Goal: Information Seeking & Learning: Learn about a topic

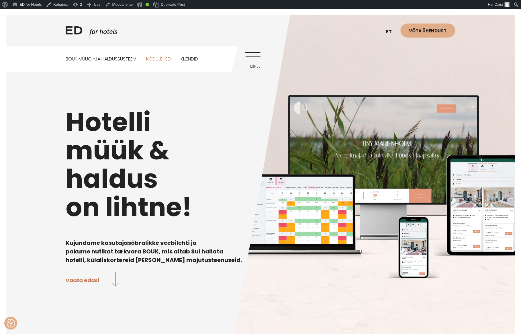
click at [156, 61] on link "Kodulehed" at bounding box center [158, 58] width 25 height 25
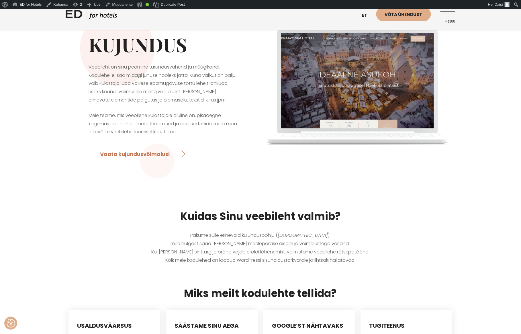
scroll to position [63, 0]
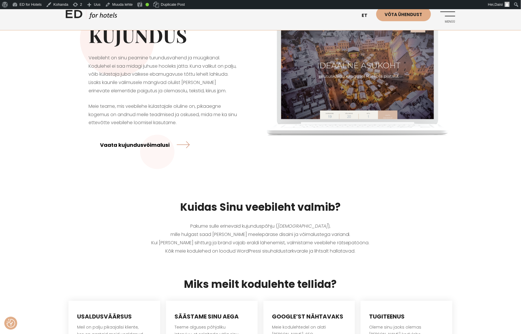
click at [157, 143] on link "Vaata kujundusvõimalusi" at bounding box center [145, 144] width 90 height 15
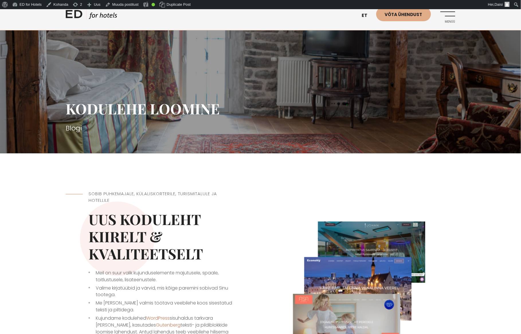
scroll to position [161, 0]
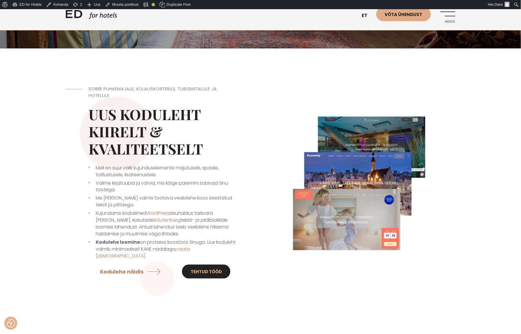
click at [197, 264] on link "Tehtud tööd" at bounding box center [206, 271] width 48 height 14
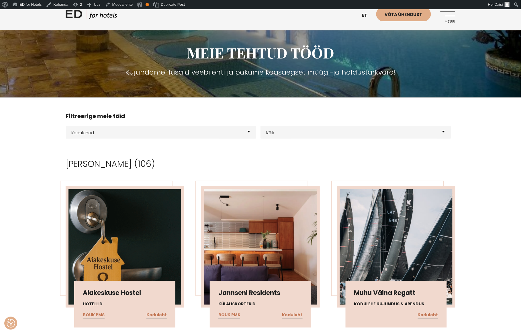
scroll to position [112, 0]
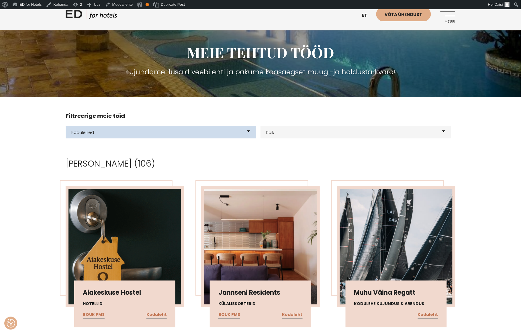
click at [226, 132] on select "Kõik meie tooted BOUK BOOKING BOUK PMS Kodulehed Näidis kodulehe kujunduspõhjad…" at bounding box center [161, 132] width 190 height 13
select select "0"
click at [66, 126] on select "Kõik meie tooted BOUK BOOKING BOUK PMS Kodulehed Näidis kodulehe kujunduspõhjad…" at bounding box center [161, 132] width 190 height 13
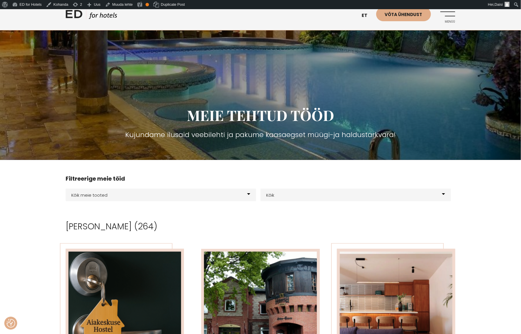
scroll to position [174, 0]
